Goal: Use online tool/utility

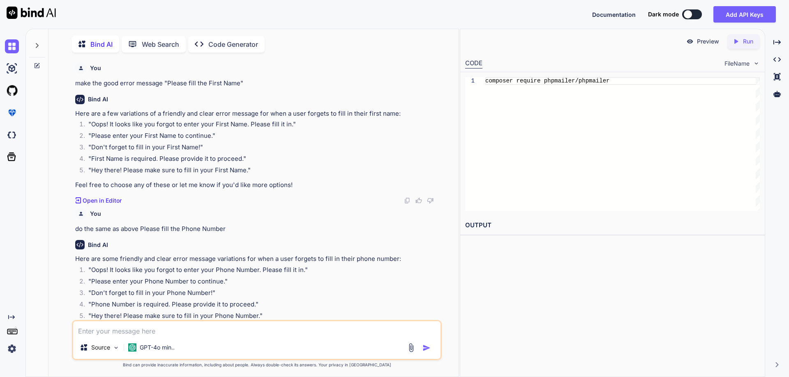
scroll to position [4870, 0]
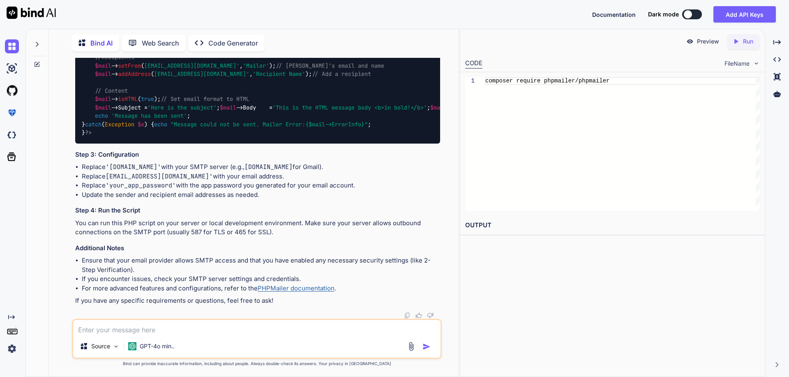
type textarea "x"
type textarea "m"
type textarea "x"
type textarea "ma"
type textarea "x"
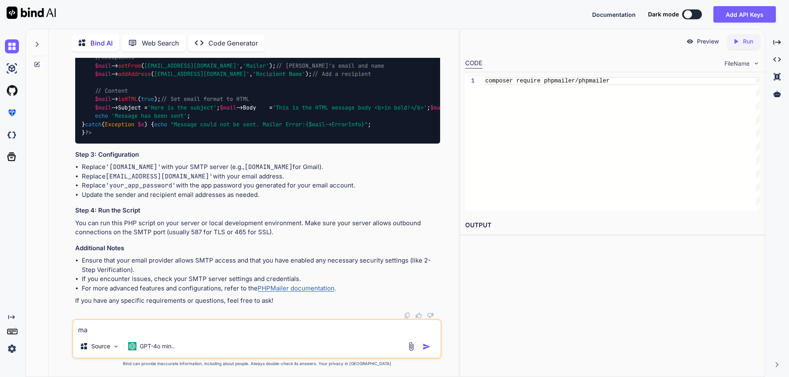
type textarea "mak"
type textarea "x"
type textarea "make"
type textarea "x"
type textarea "make t"
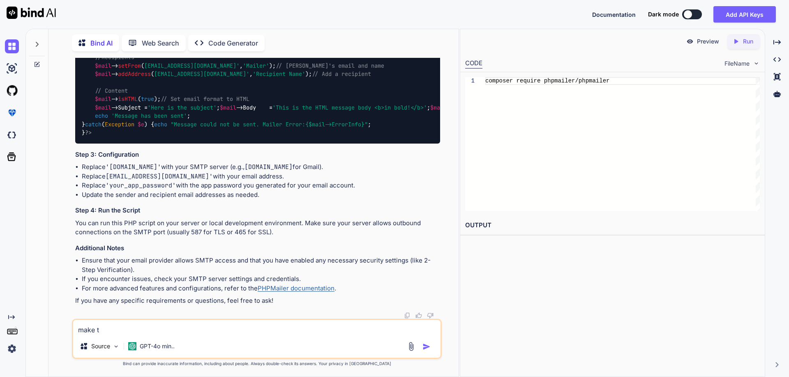
type textarea "x"
type textarea "make th"
type textarea "x"
type textarea "make the"
type textarea "x"
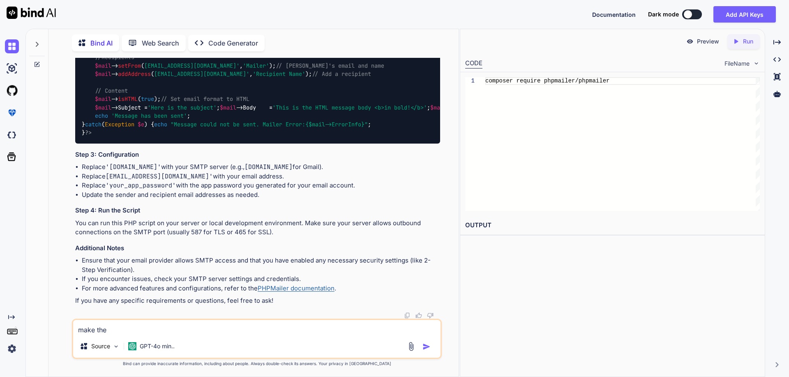
type textarea "make the"
type textarea "x"
type textarea "make the b"
type textarea "x"
type textarea "make the be"
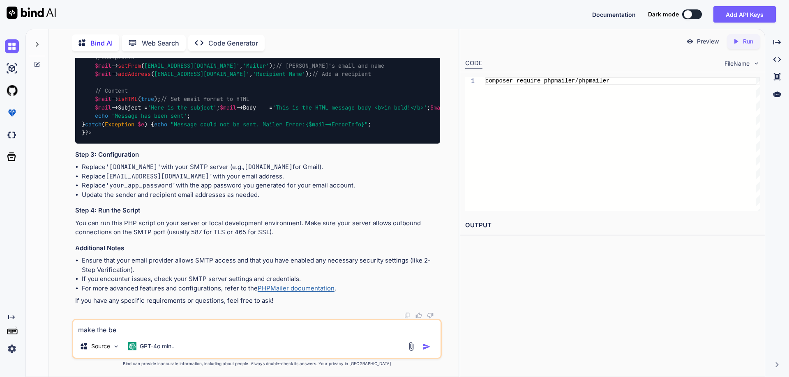
type textarea "x"
type textarea "make the bet"
type textarea "x"
type textarea "make the bett"
type textarea "x"
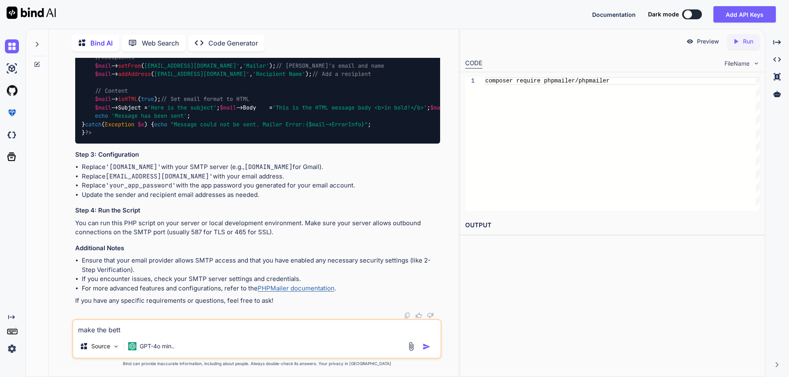
type textarea "make the [PERSON_NAME]"
type textarea "x"
type textarea "make the better"
type textarea "x"
type textarea "make the better"
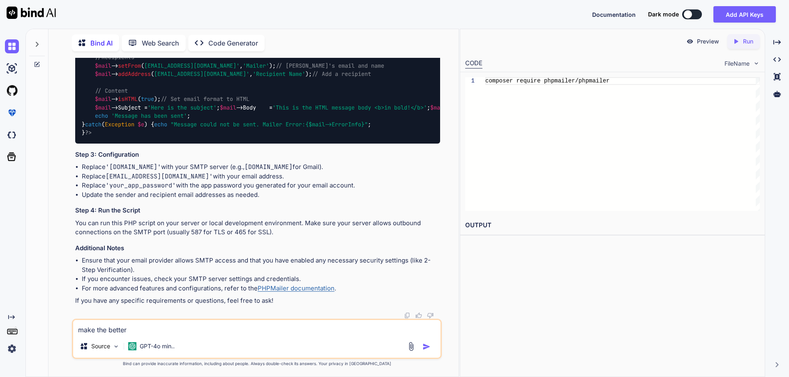
type textarea "x"
type textarea "make the better te"
type textarea "x"
type textarea "make the better tex"
type textarea "x"
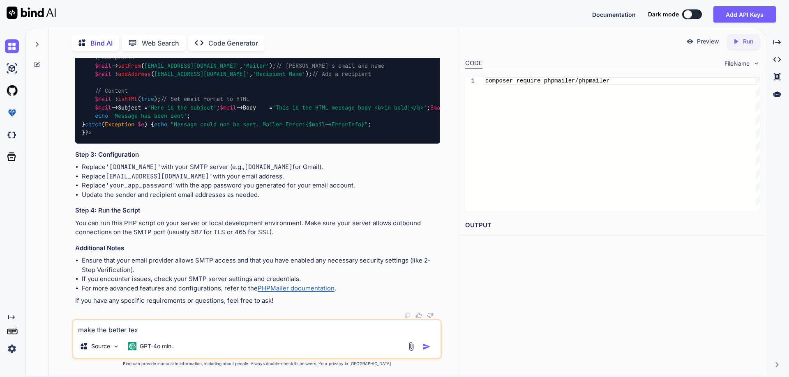
type textarea "make the better text"
type textarea "x"
type textarea "make the better text ""
type textarea "x"
type textarea "make the better text """
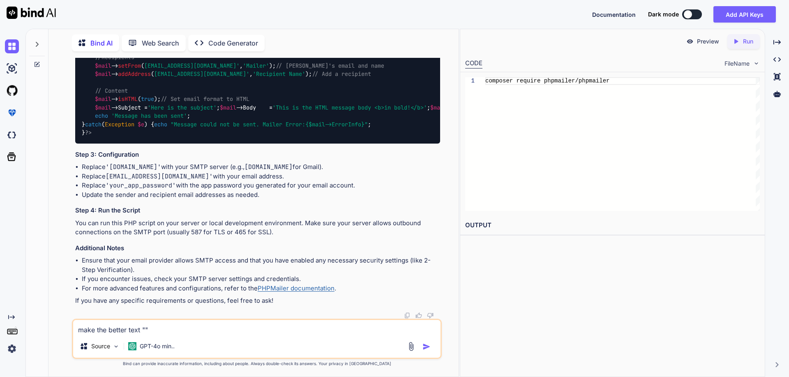
type textarea "x"
type textarea "make the better text "NPI number verified""
type textarea "x"
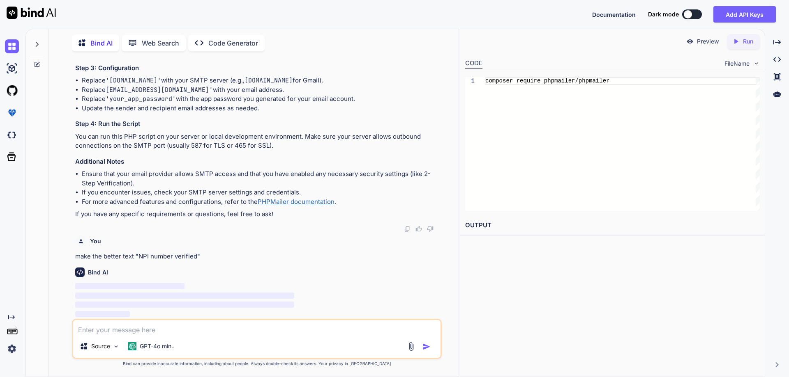
scroll to position [5409, 0]
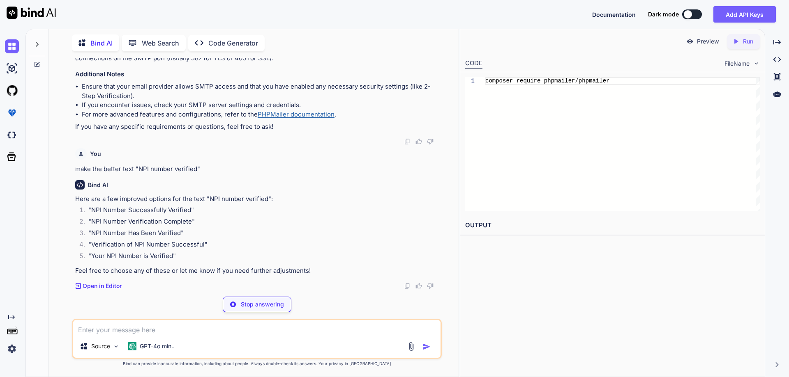
type textarea "x"
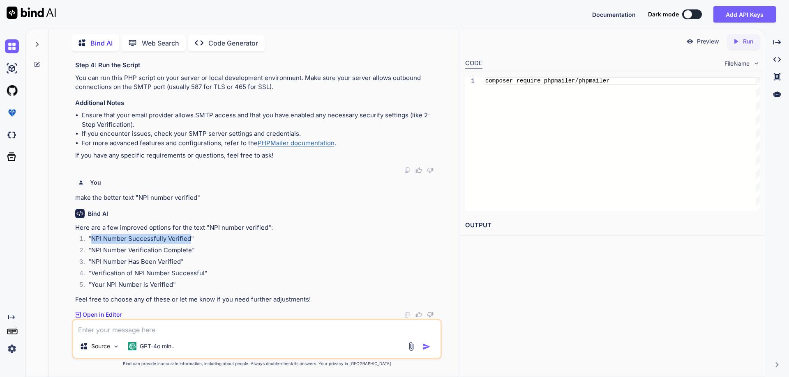
drag, startPoint x: 91, startPoint y: 240, endPoint x: 190, endPoint y: 239, distance: 98.6
click at [190, 239] on li ""NPI Number Successfully Verified"" at bounding box center [261, 239] width 358 height 11
copy li "NPI Number Successfully Verified"
